Goal: Book appointment/travel/reservation

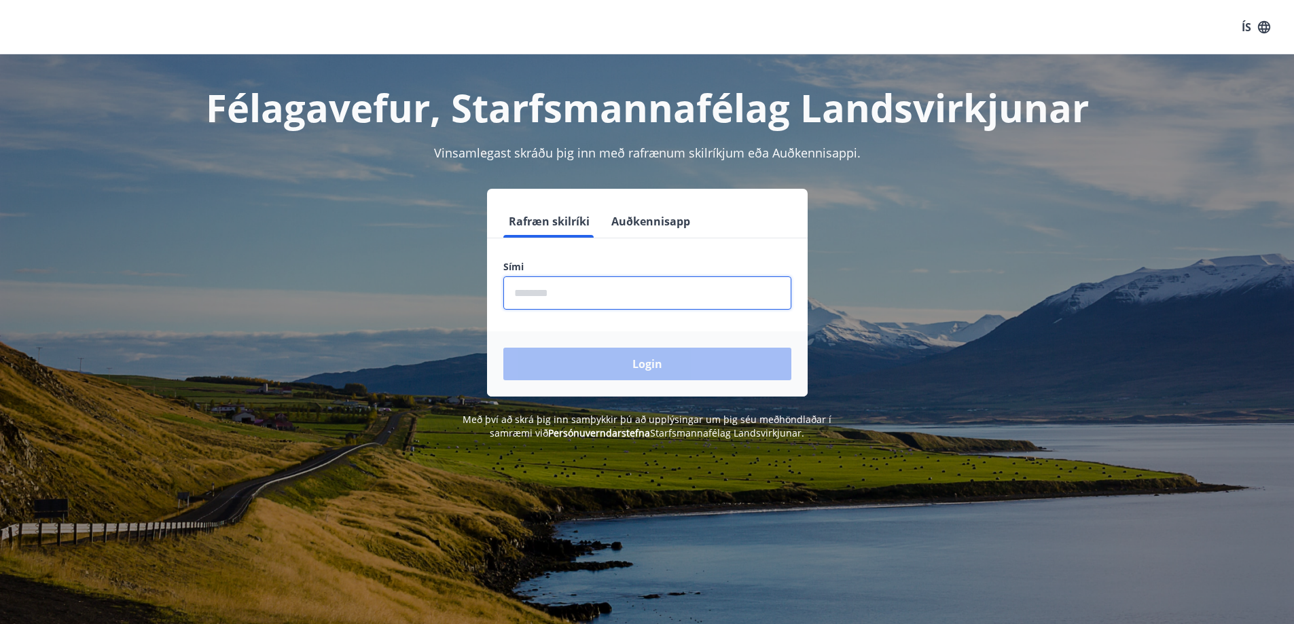
click at [581, 291] on input "phone" at bounding box center [647, 292] width 288 height 33
type input "********"
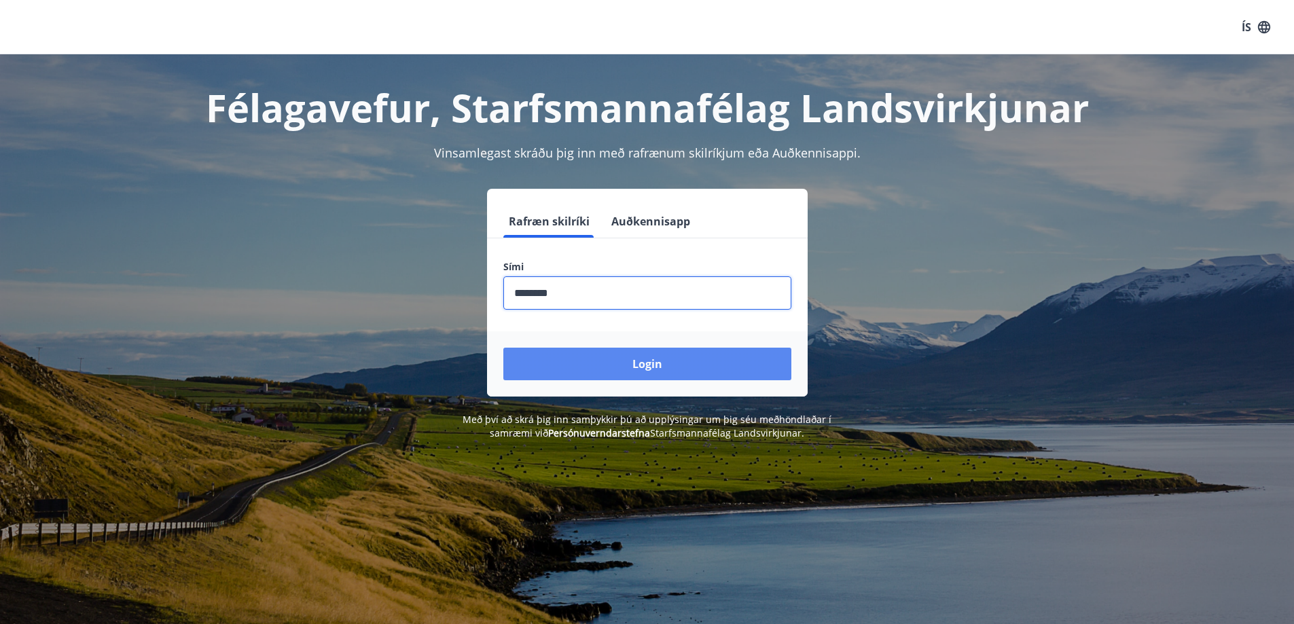
click at [603, 361] on button "Login" at bounding box center [647, 364] width 288 height 33
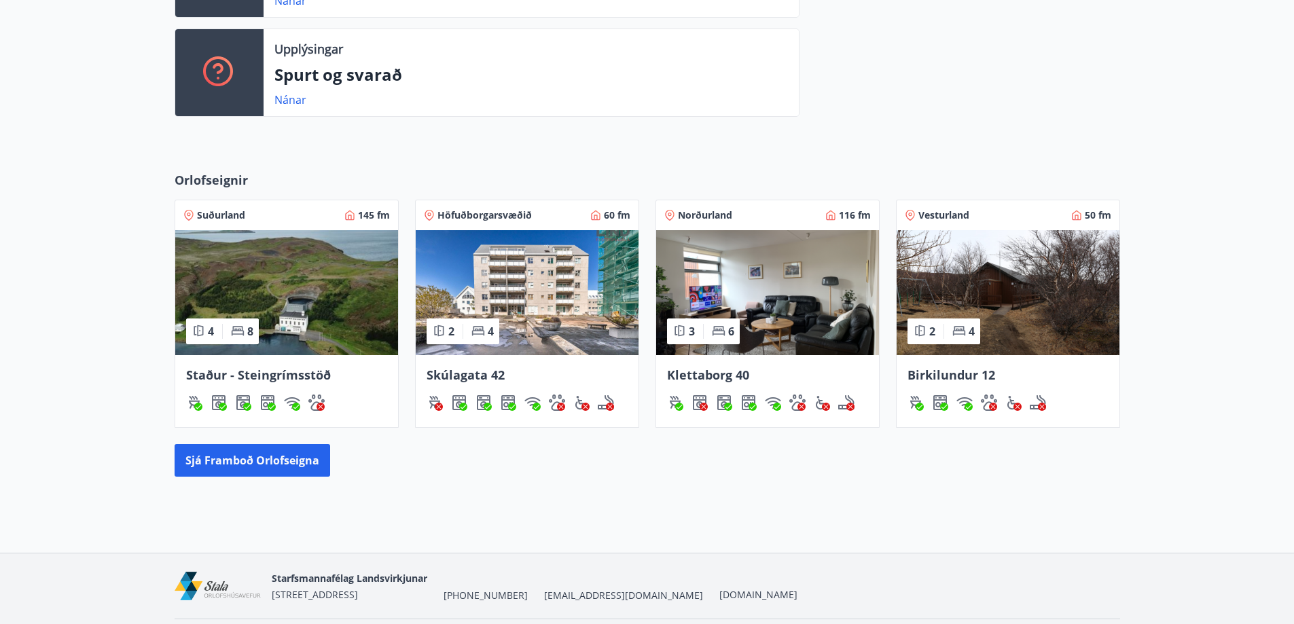
scroll to position [476, 0]
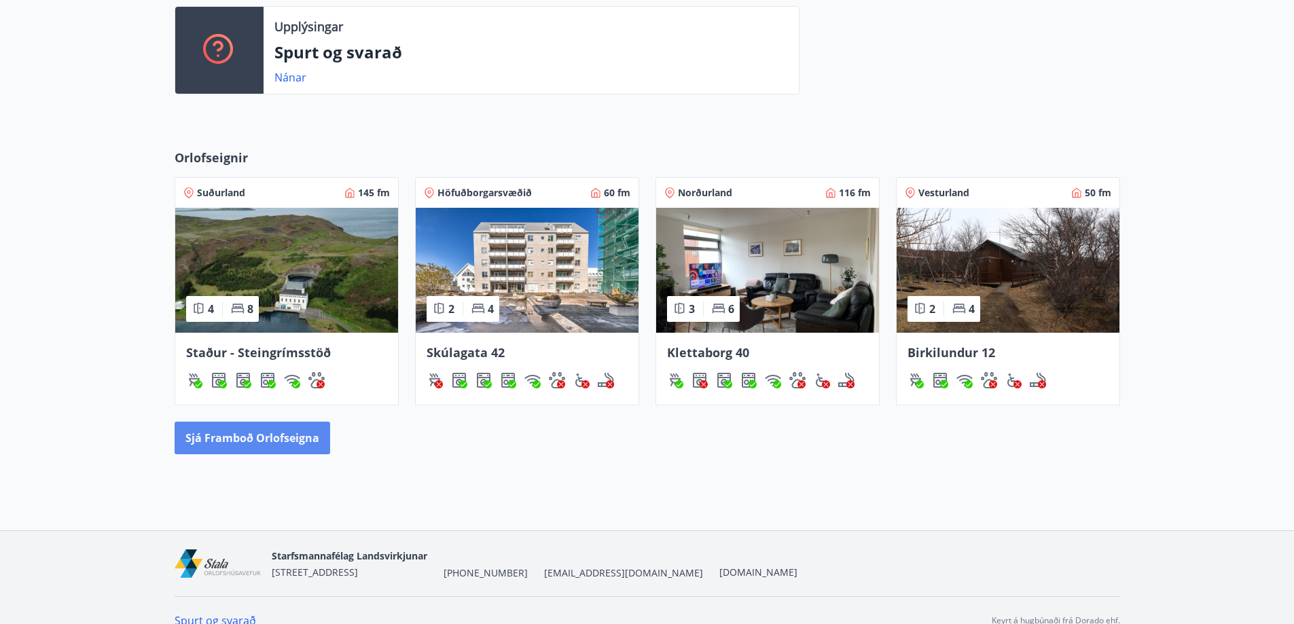
click at [283, 440] on button "Sjá framboð orlofseigna" at bounding box center [253, 438] width 156 height 33
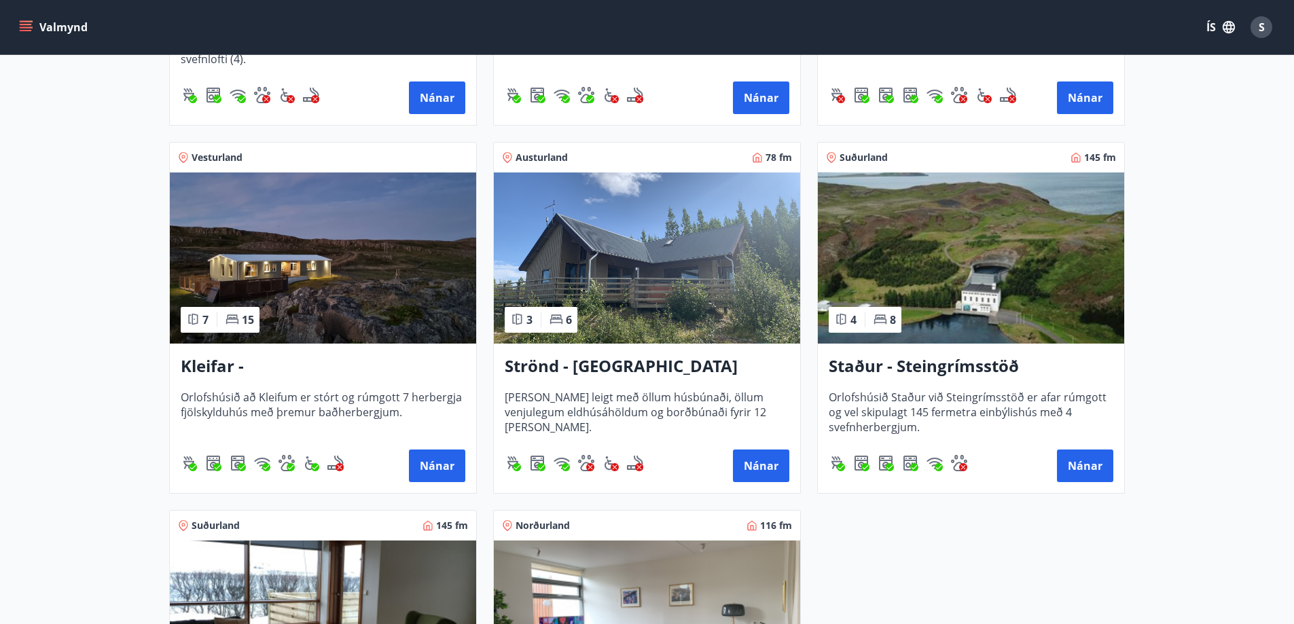
scroll to position [543, 0]
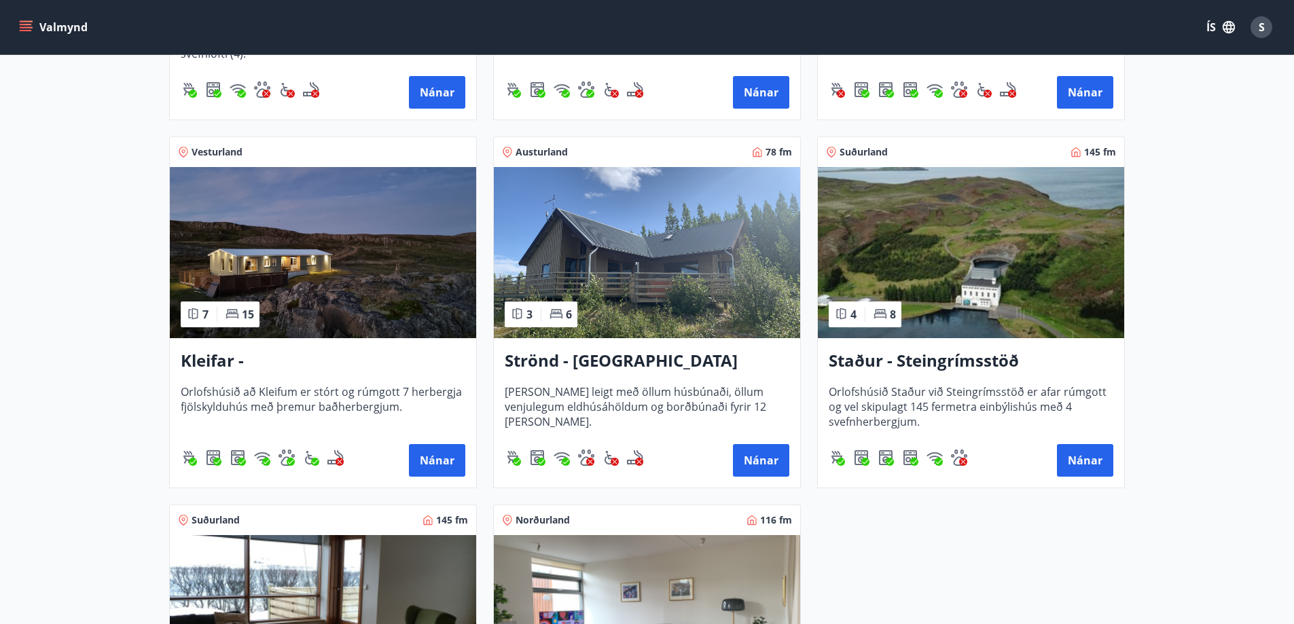
click at [358, 357] on h3 "Kleifar - [GEOGRAPHIC_DATA]/[GEOGRAPHIC_DATA]" at bounding box center [323, 361] width 285 height 24
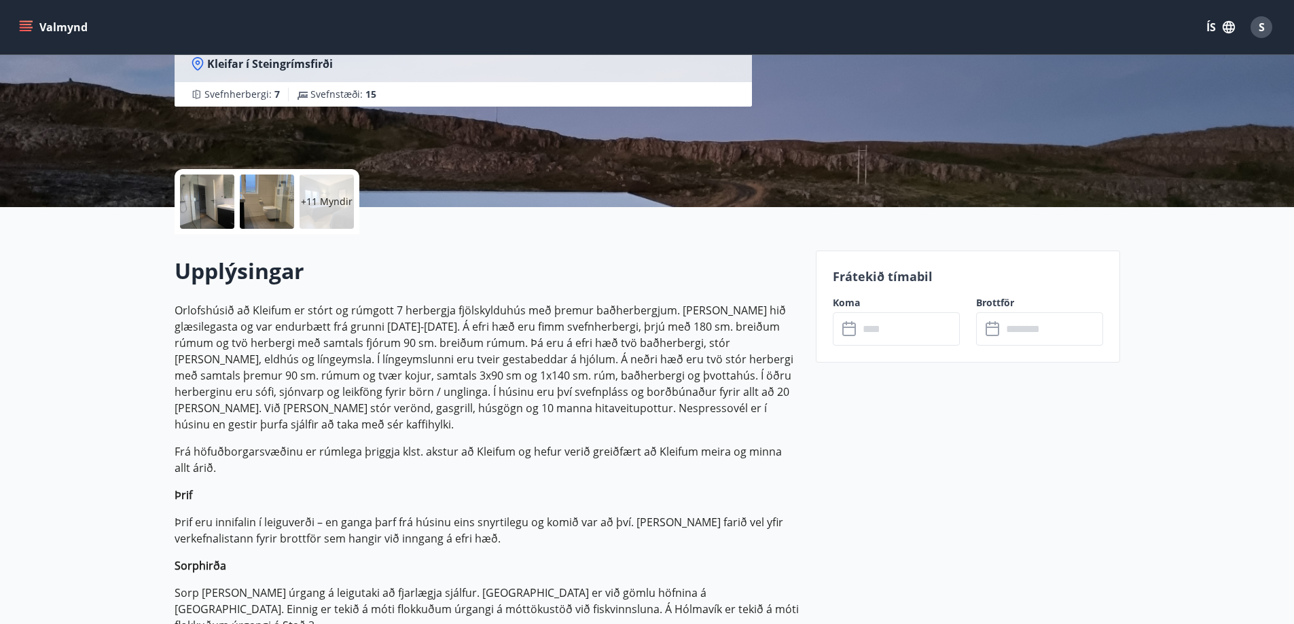
scroll to position [204, 0]
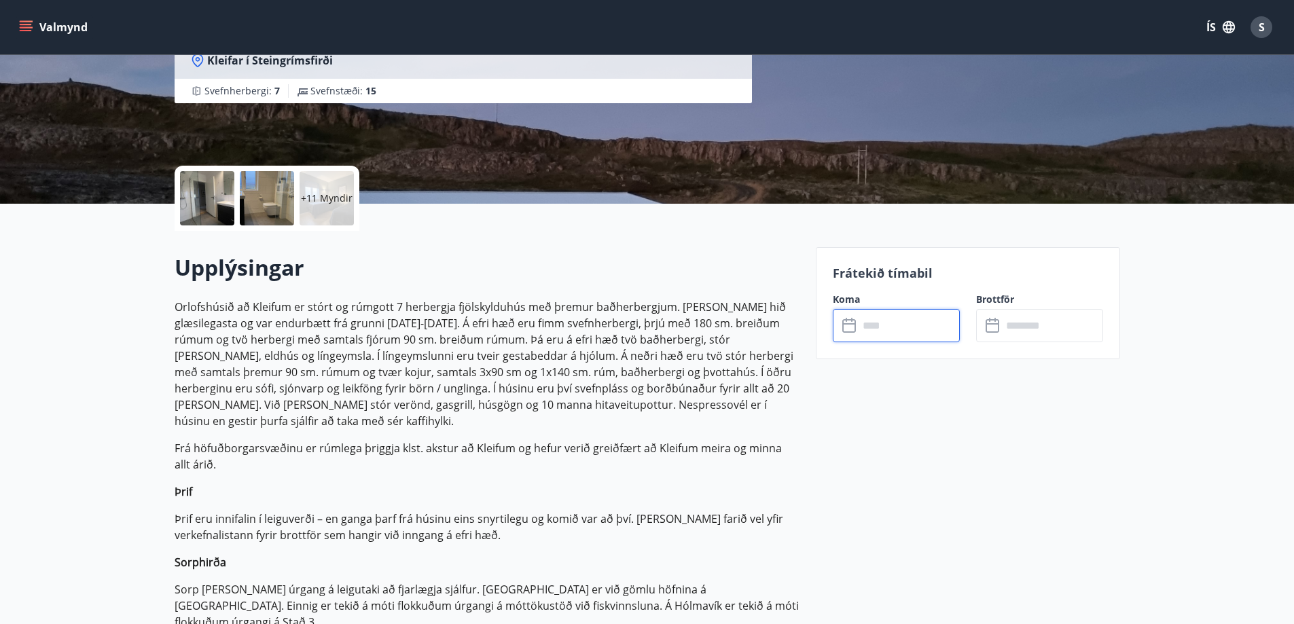
click at [885, 334] on input "text" at bounding box center [909, 325] width 101 height 33
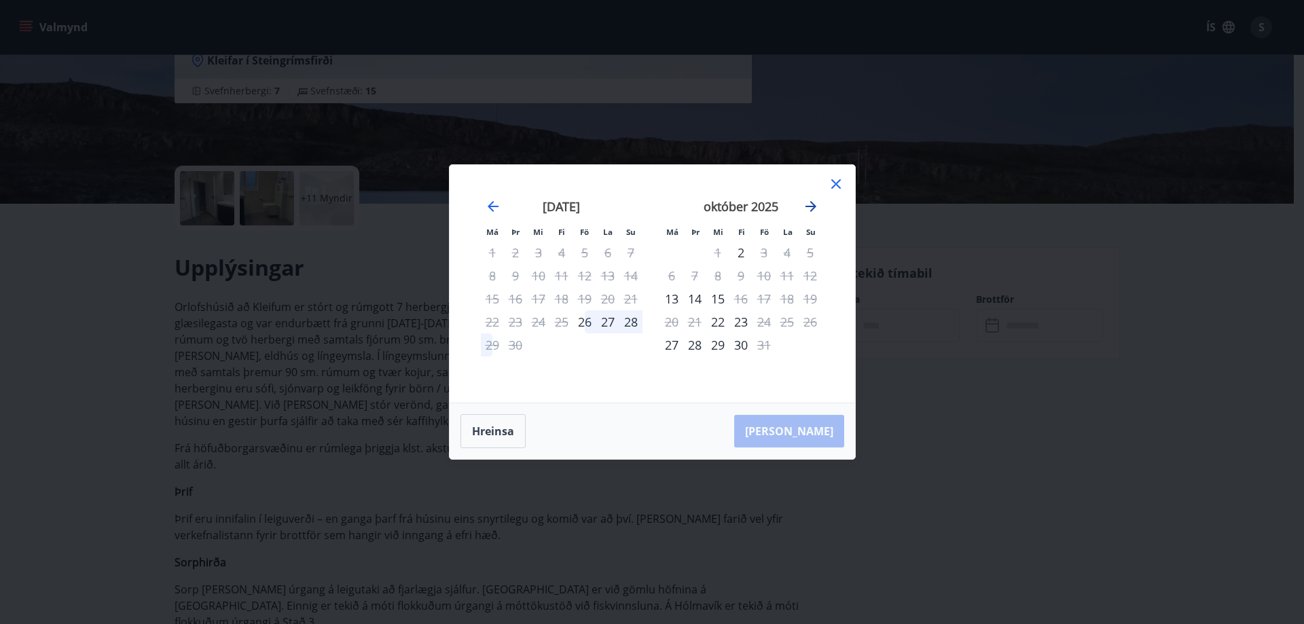
click at [810, 209] on icon "Move forward to switch to the next month." at bounding box center [811, 206] width 16 height 16
click at [842, 181] on icon at bounding box center [836, 184] width 16 height 16
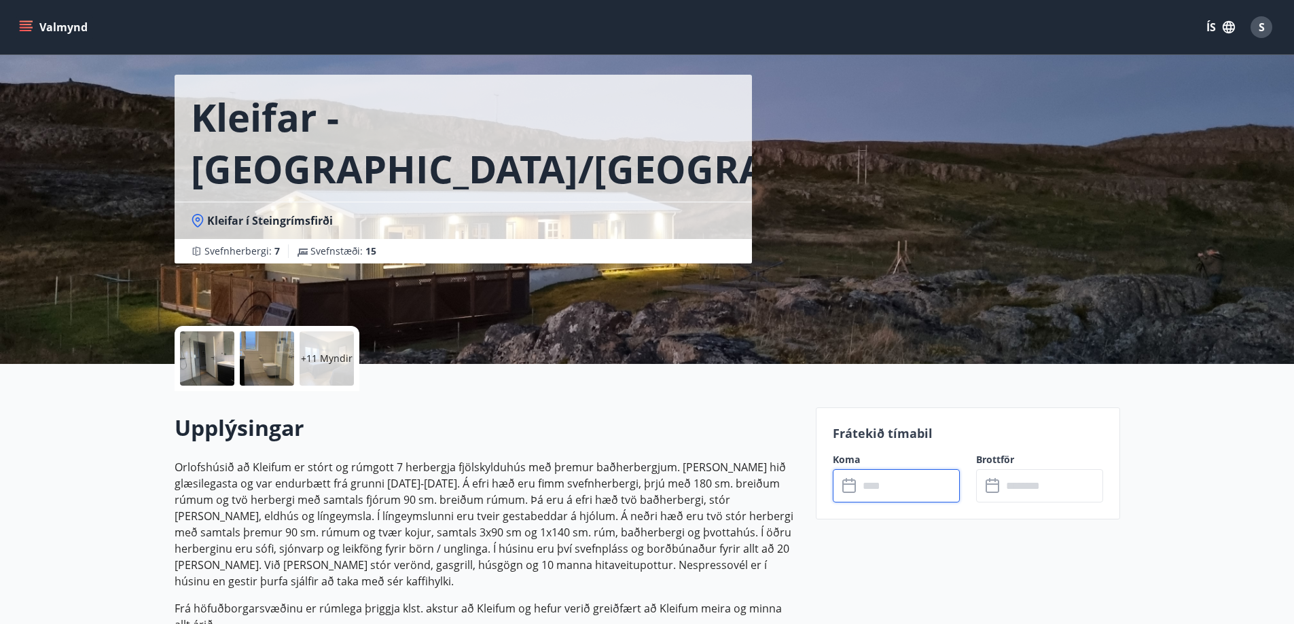
scroll to position [68, 0]
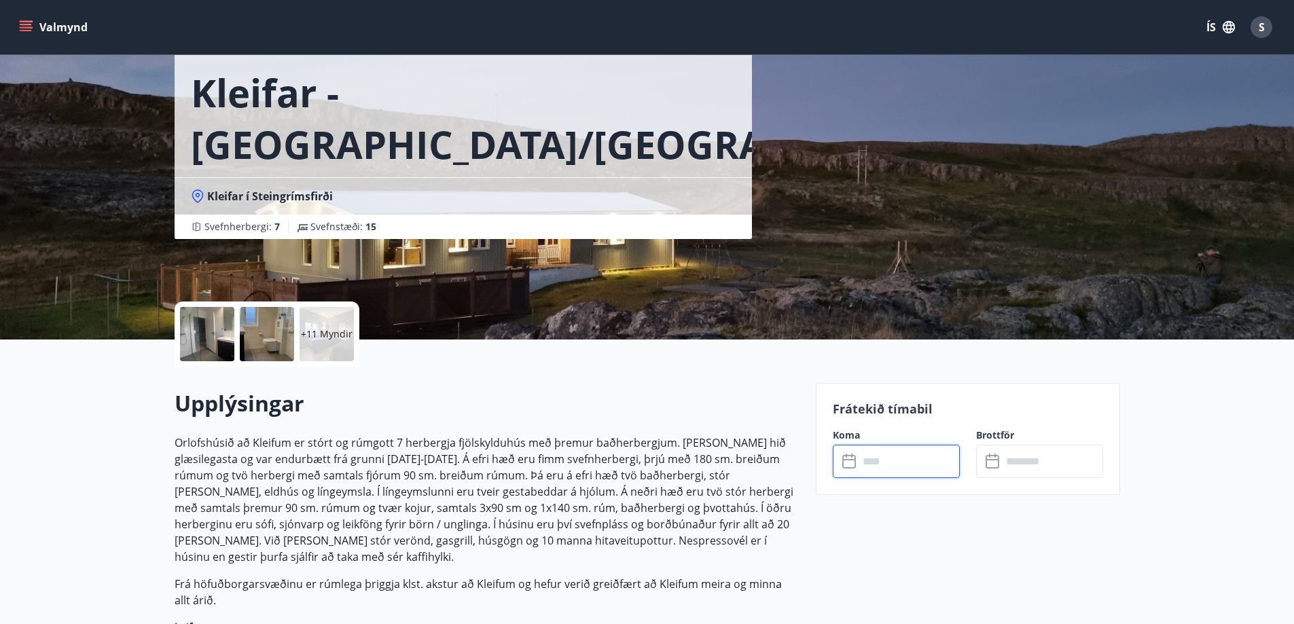
click at [876, 467] on input "text" at bounding box center [909, 461] width 101 height 33
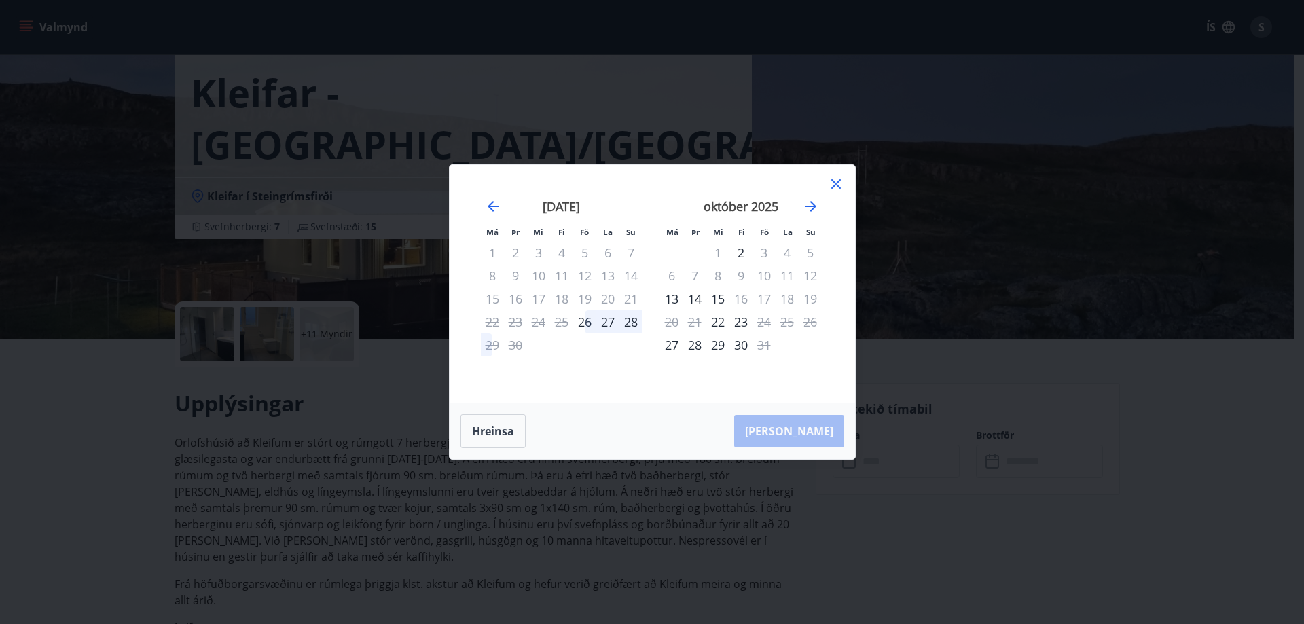
click at [832, 188] on icon at bounding box center [836, 184] width 10 height 10
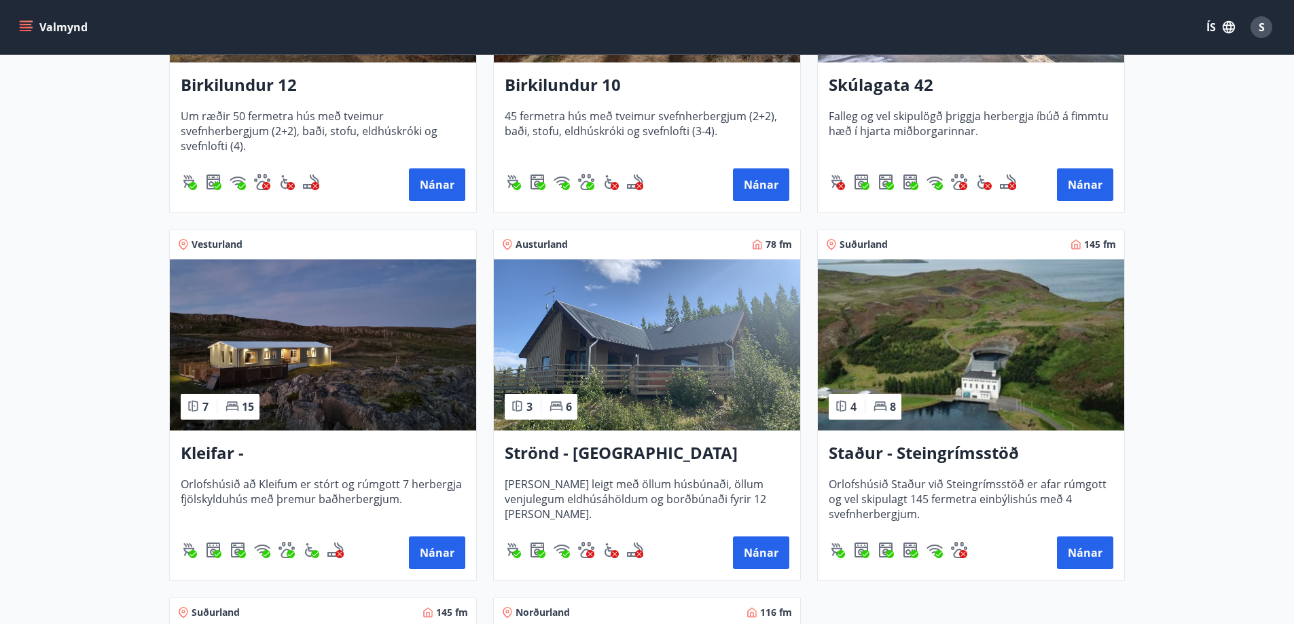
scroll to position [543, 0]
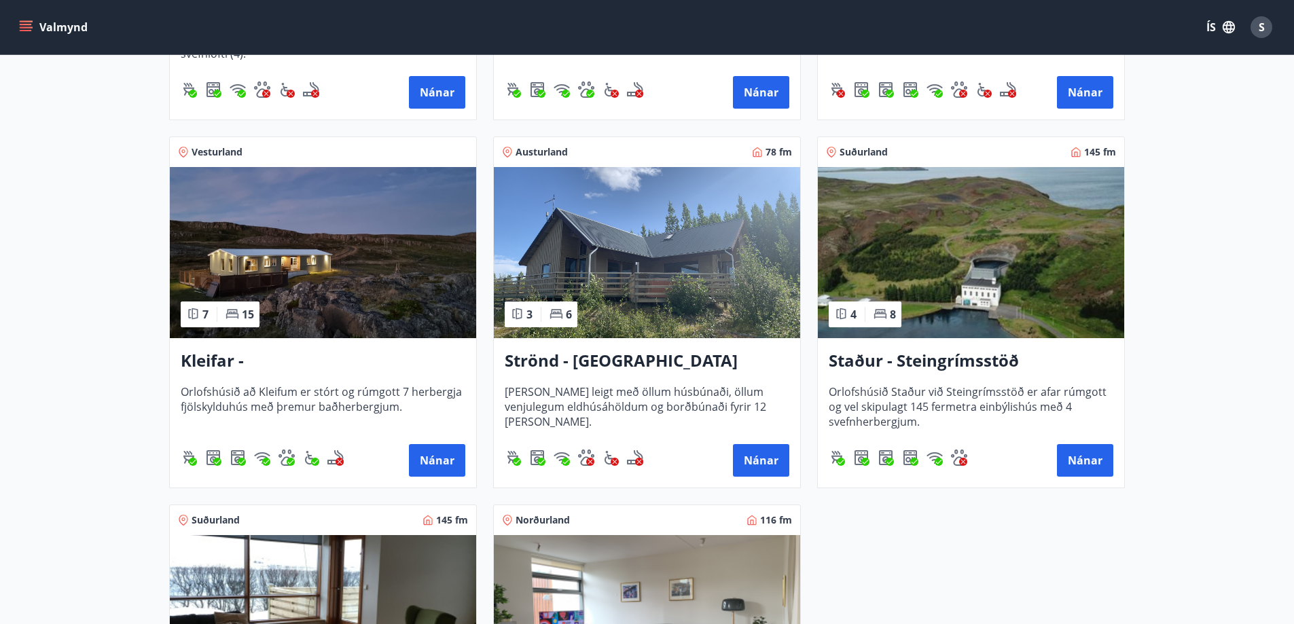
click at [554, 362] on h3 "Strönd - [GEOGRAPHIC_DATA]" at bounding box center [647, 361] width 285 height 24
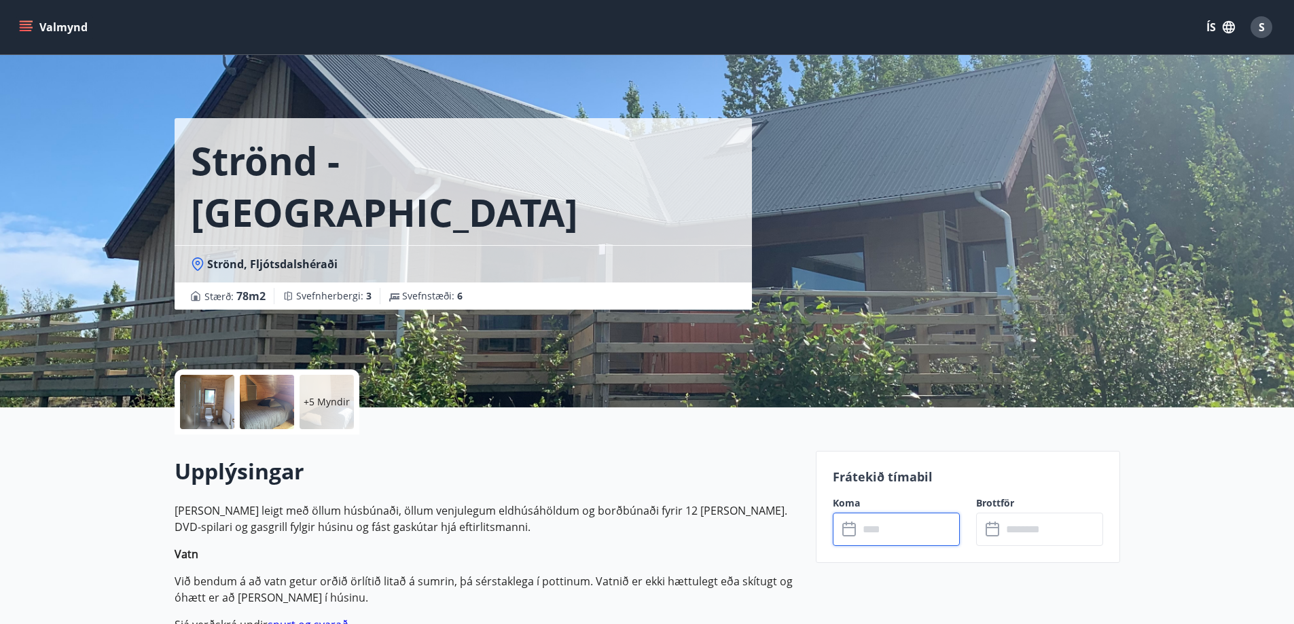
click at [891, 513] on input "text" at bounding box center [909, 529] width 101 height 33
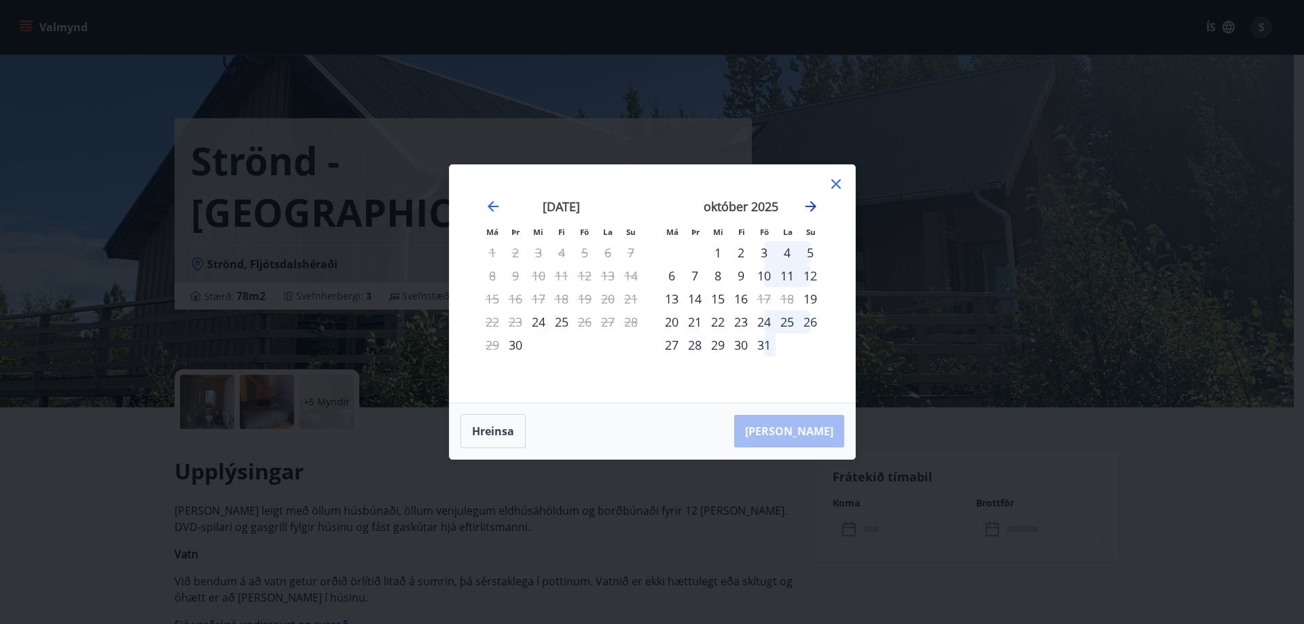
click at [806, 205] on icon "Move forward to switch to the next month." at bounding box center [811, 206] width 16 height 16
click at [833, 184] on icon at bounding box center [836, 184] width 16 height 16
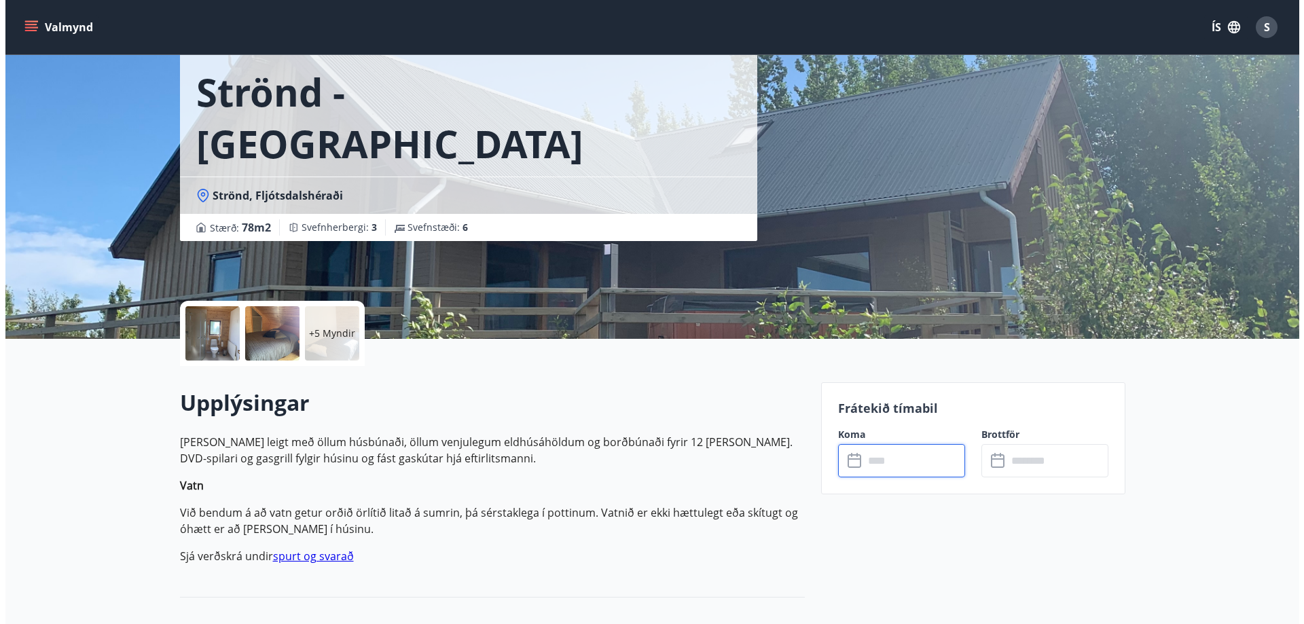
scroll to position [68, 0]
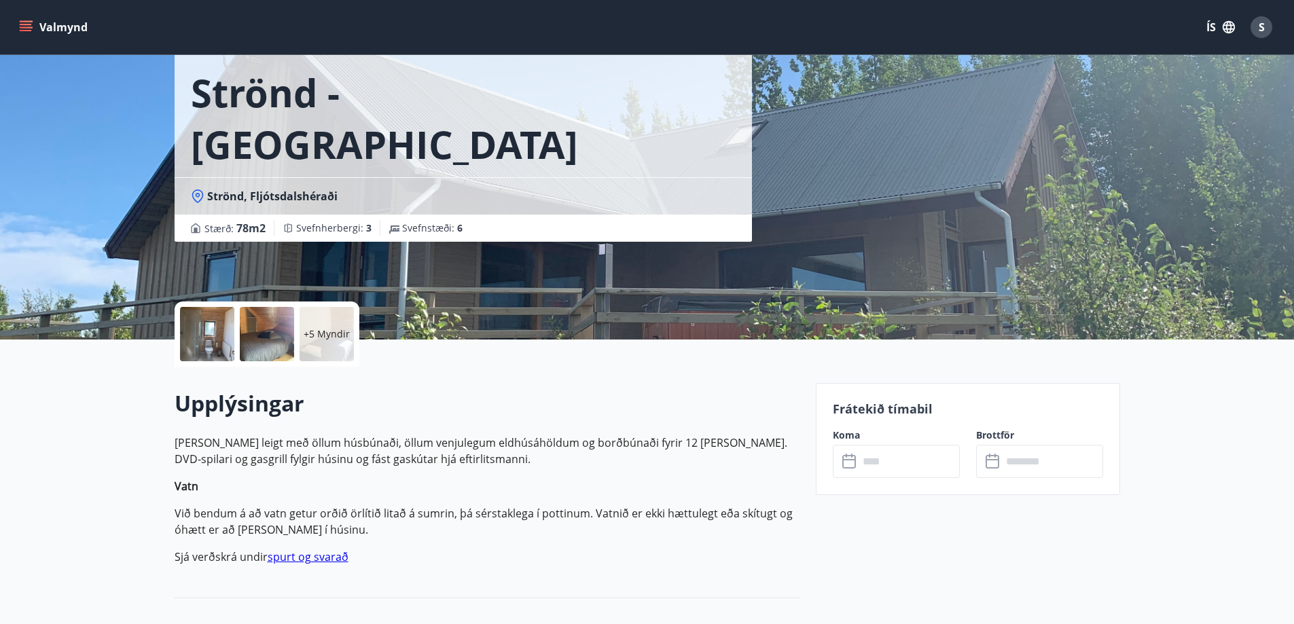
click at [329, 350] on div "+5 Myndir" at bounding box center [327, 334] width 54 height 54
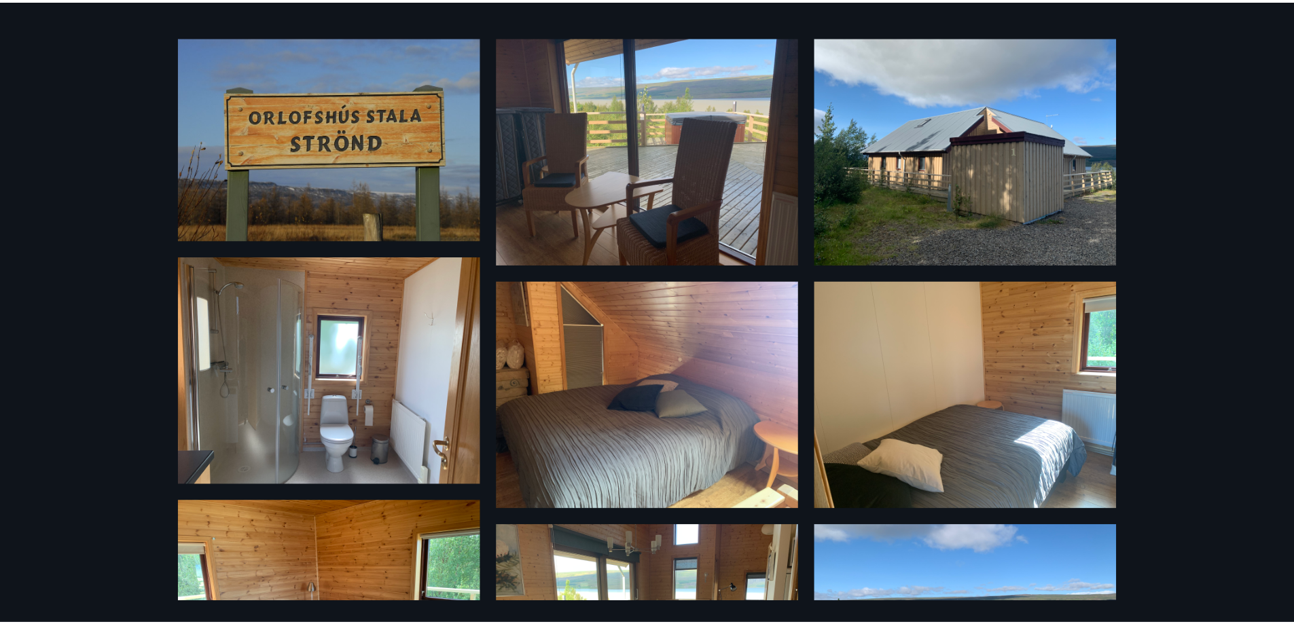
scroll to position [0, 0]
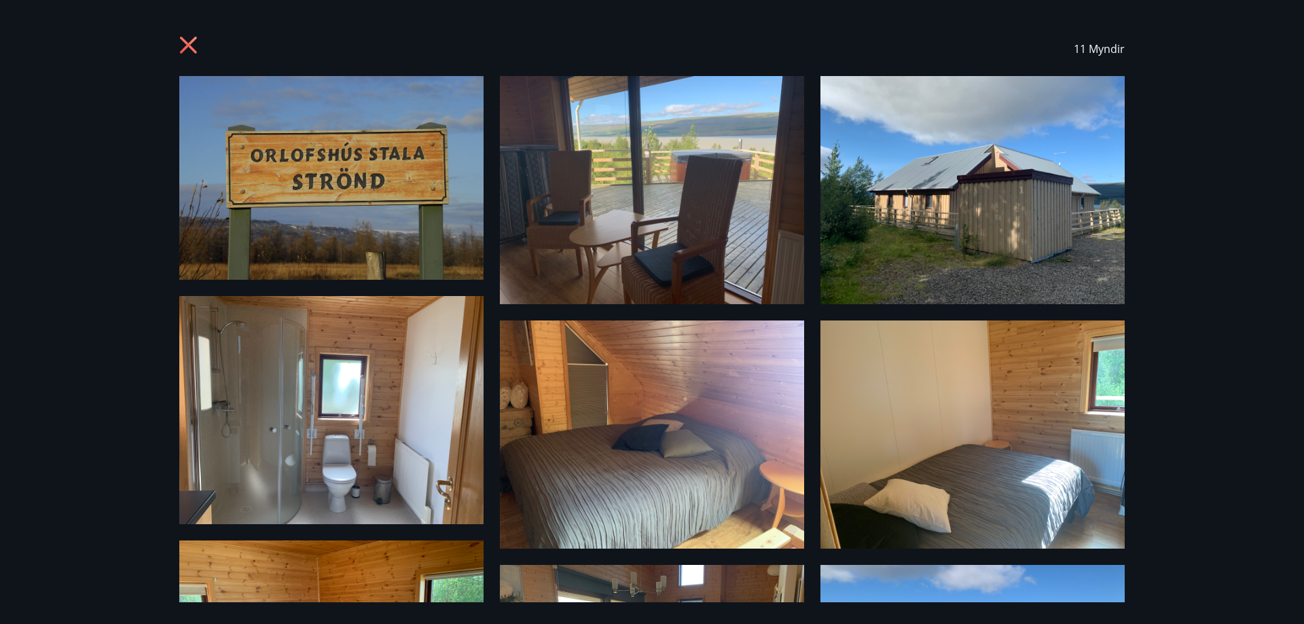
click at [191, 48] on icon at bounding box center [188, 45] width 17 height 17
